Goal: Find specific page/section: Find specific page/section

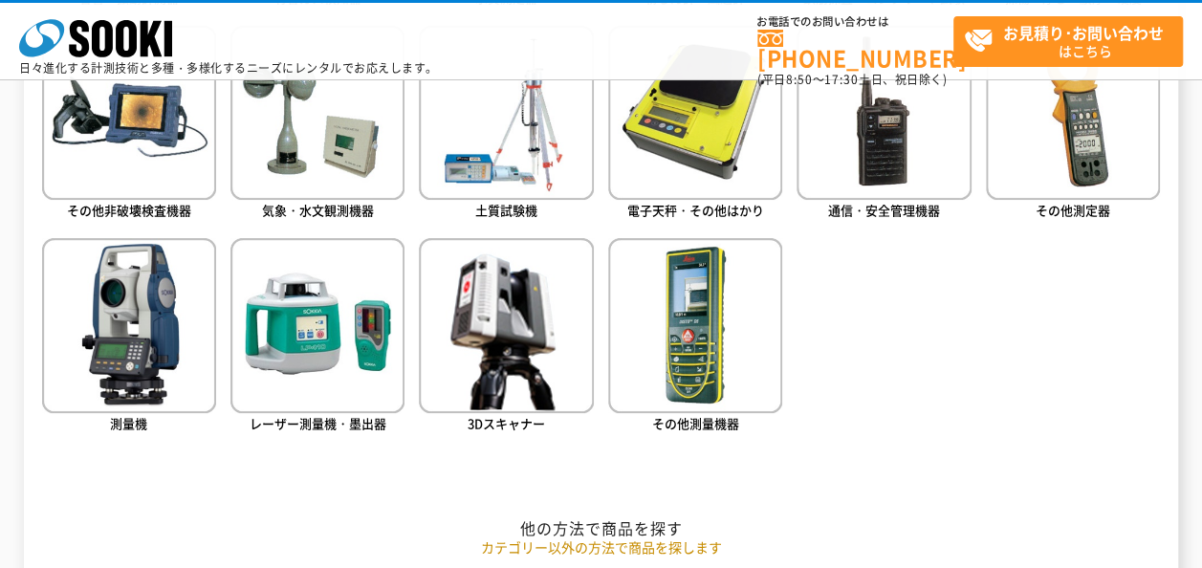
scroll to position [1147, 0]
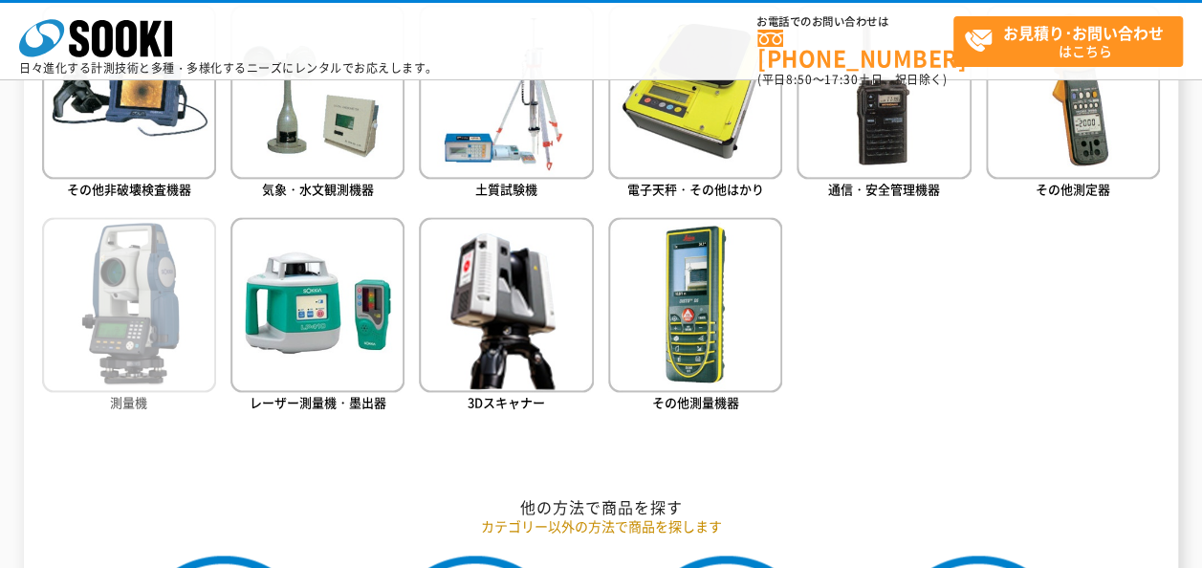
click at [126, 326] on img at bounding box center [129, 304] width 174 height 174
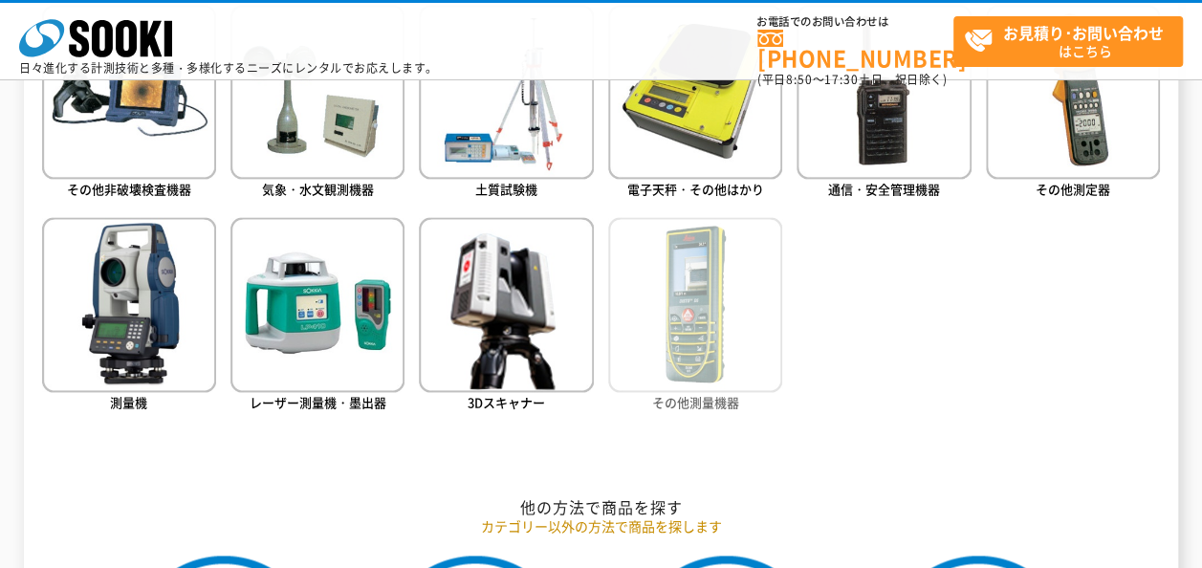
click at [676, 324] on img at bounding box center [695, 304] width 174 height 174
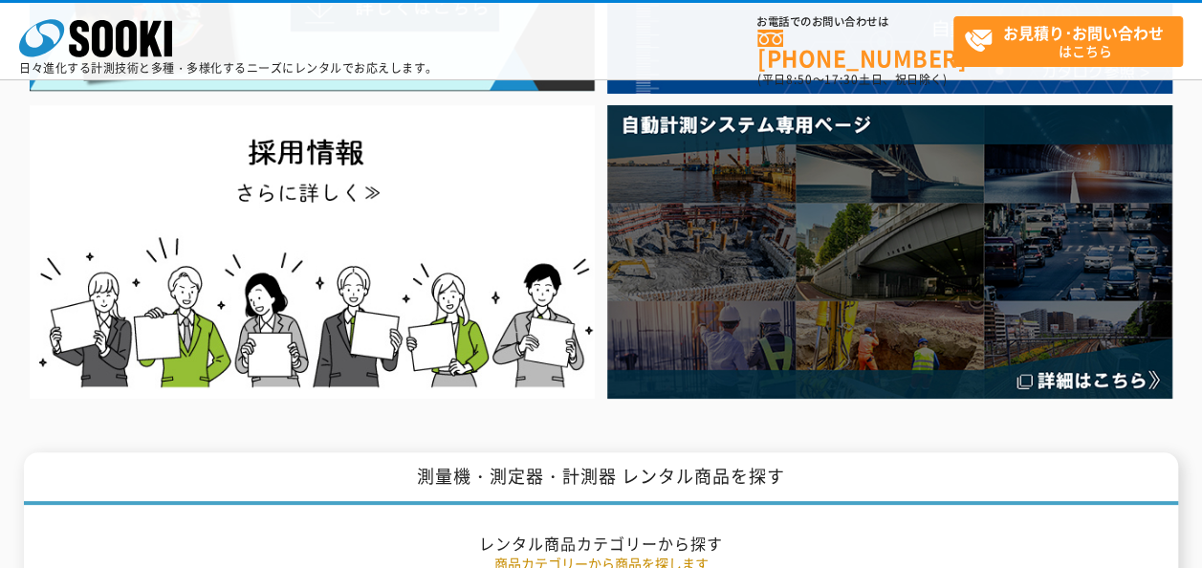
scroll to position [127, 0]
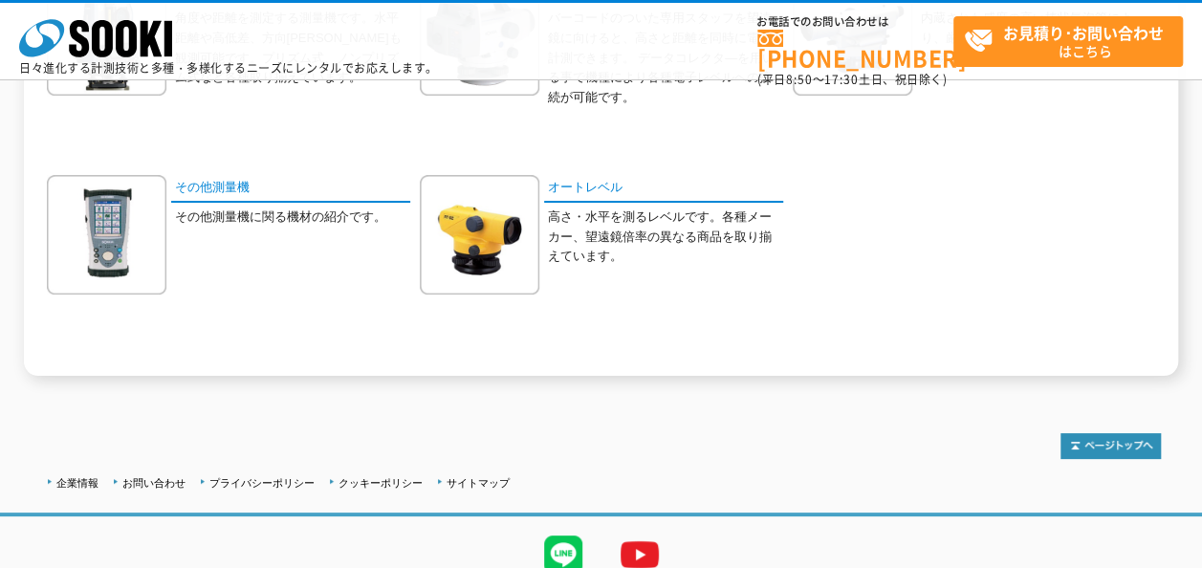
scroll to position [254, 0]
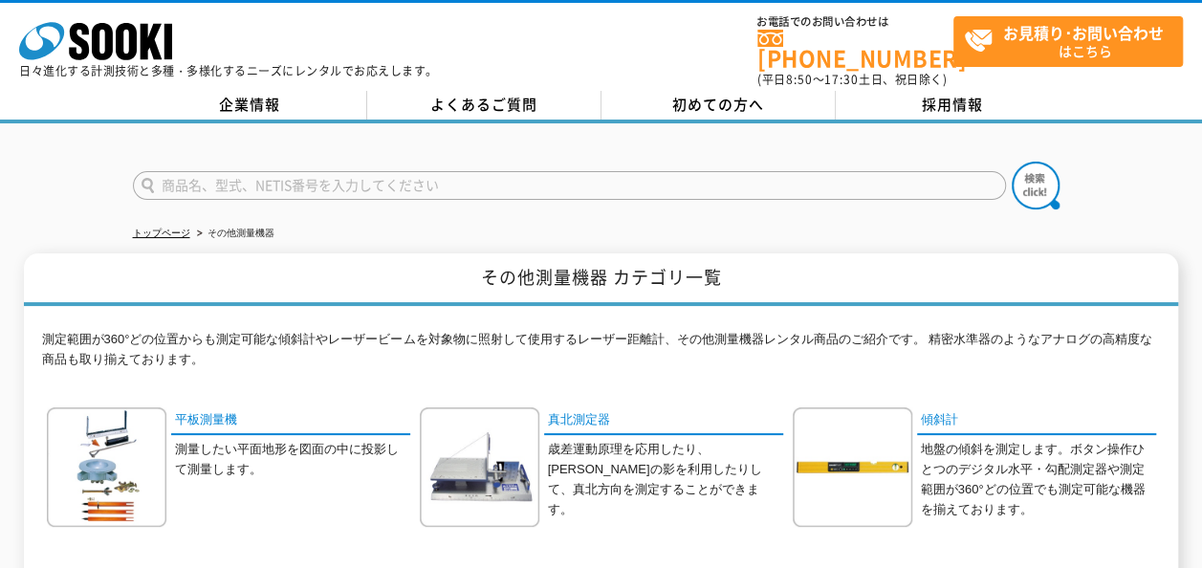
scroll to position [254, 0]
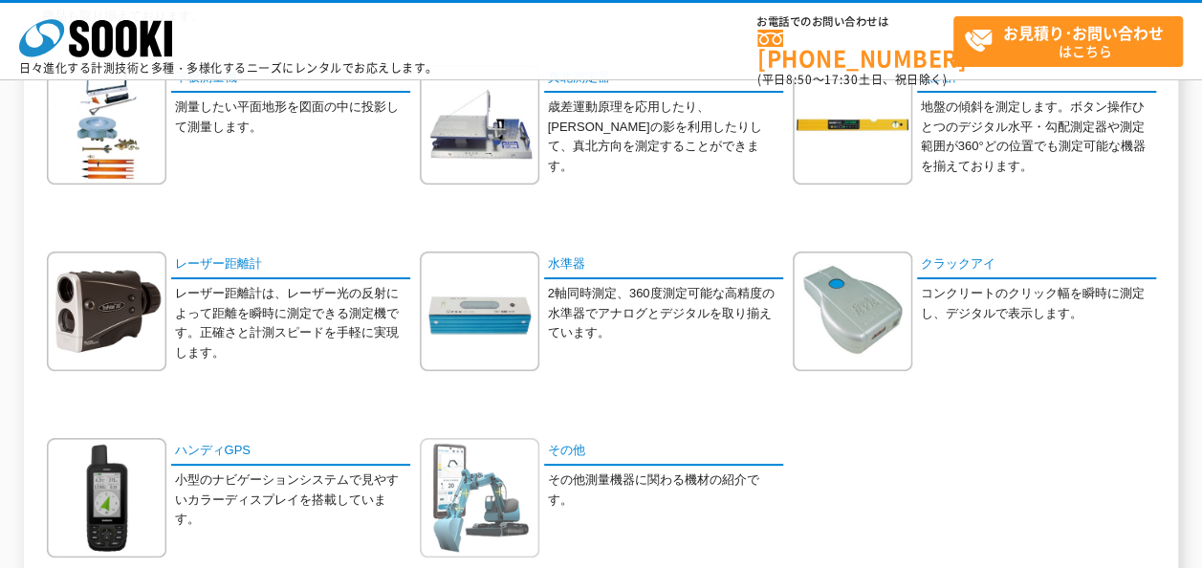
click at [469, 493] on img at bounding box center [479, 497] width 119 height 119
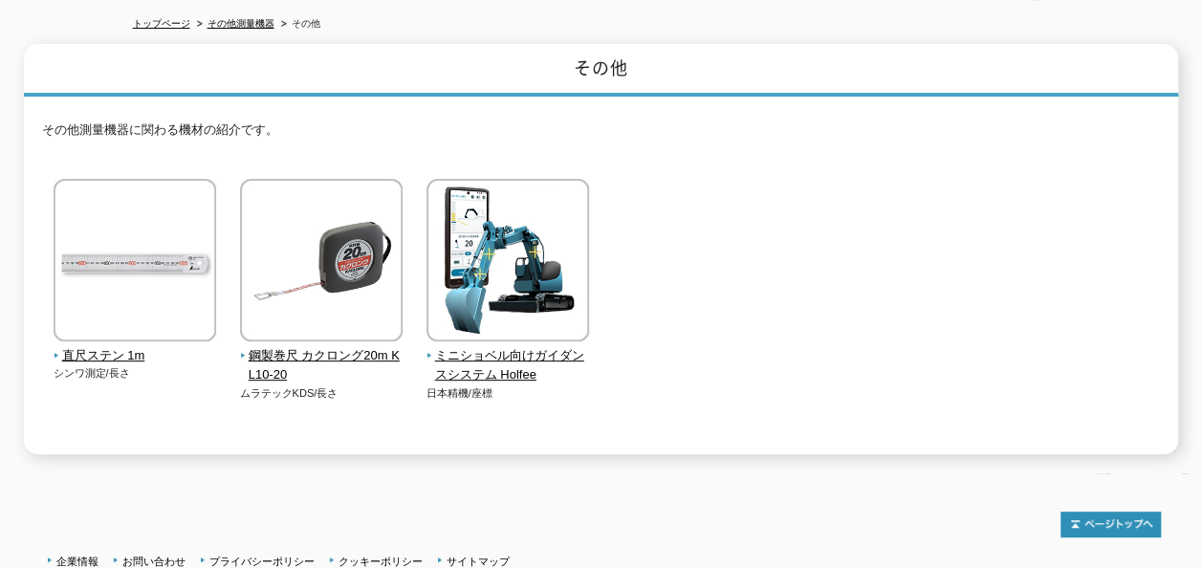
scroll to position [254, 0]
